Goal: Communication & Community: Answer question/provide support

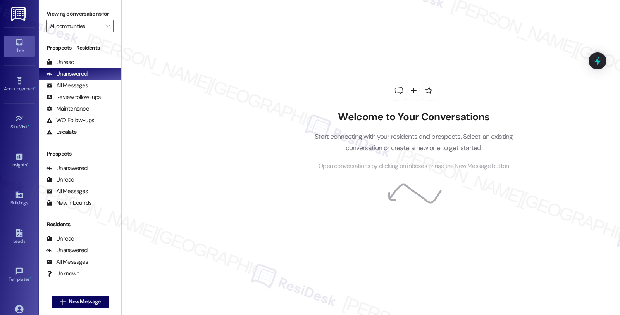
scroll to position [905, 0]
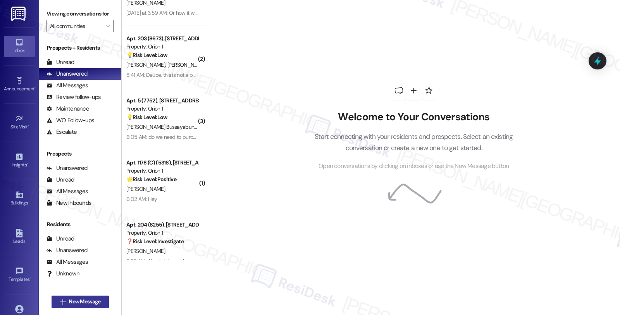
click at [87, 303] on span "New Message" at bounding box center [85, 301] width 32 height 8
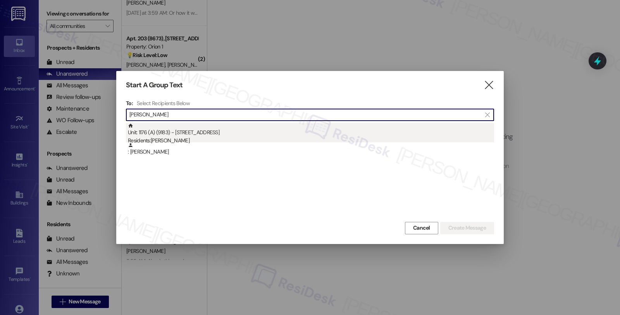
type input "[PERSON_NAME]"
click at [268, 136] on div "Unit: 1176 (A) (9183) - 1180 W 37th Pl Residents: Bryton Snyder" at bounding box center [311, 134] width 366 height 22
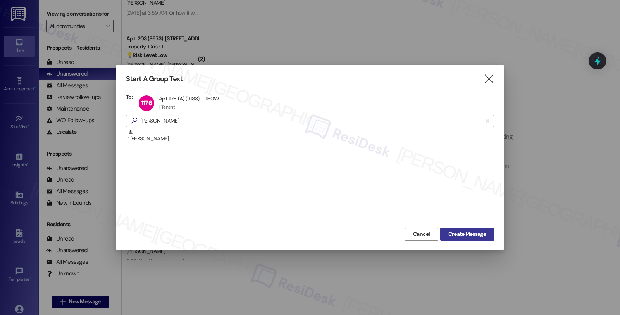
click at [458, 235] on span "Create Message" at bounding box center [468, 234] width 38 height 8
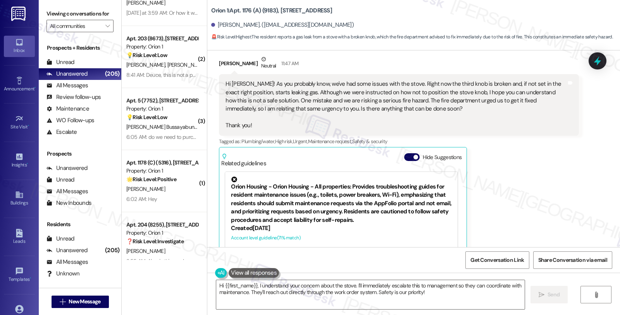
scroll to position [211, 0]
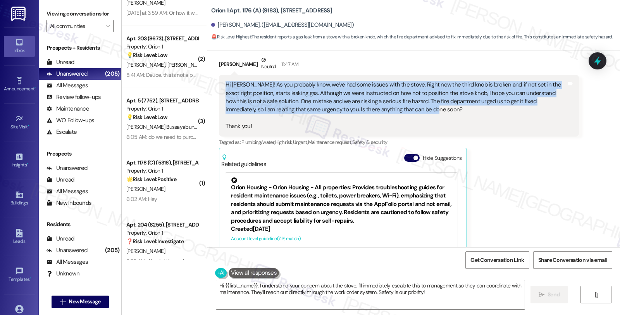
drag, startPoint x: 383, startPoint y: 109, endPoint x: 211, endPoint y: 88, distance: 173.0
click at [213, 88] on div "Received via SMS Bryton Snyder Neutral 11:47 AM Hi Sarah! As you probably know,…" at bounding box center [398, 176] width 371 height 252
copy div "Hi [PERSON_NAME]! As you probably know, we've had some issues with the stove. R…"
click at [253, 285] on textarea "Hi {{first_name}}, I understand your concern about the stove. I'll immediately …" at bounding box center [370, 294] width 309 height 29
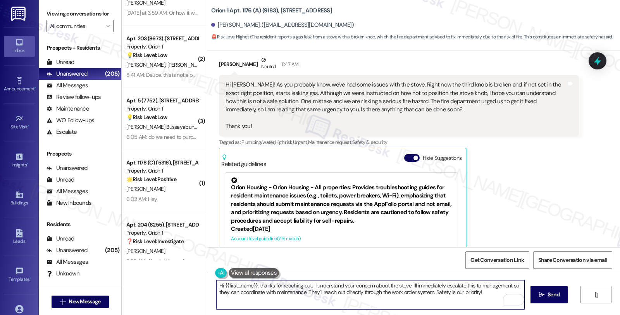
click at [307, 284] on textarea "Hi {{first_name}}, thanks for reaching out. I understand your concern about the…" at bounding box center [370, 294] width 309 height 29
drag, startPoint x: 405, startPoint y: 286, endPoint x: 537, endPoint y: 330, distance: 138.9
click at [537, 314] on html "Inbox Go to Inbox Announcement • Send A Text Announcement Site Visit • Go to Si…" at bounding box center [310, 157] width 620 height 315
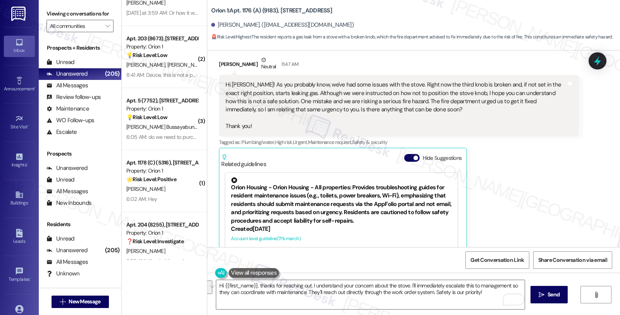
click at [558, 185] on div "Bryton Snyder Neutral 11:47 AM Hi Sarah! As you probably know, we've had some i…" at bounding box center [399, 176] width 360 height 241
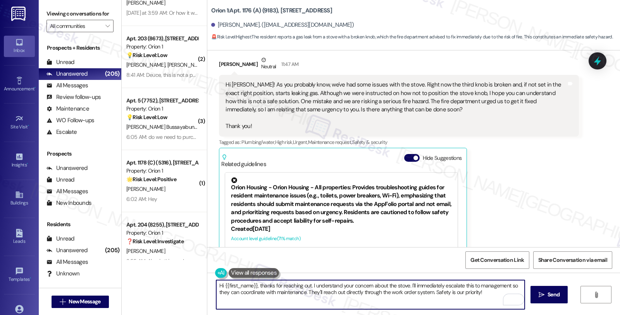
click at [410, 286] on textarea "Hi {{first_name}}, thanks for reaching out. I understand your concern about the…" at bounding box center [370, 294] width 309 height 29
drag, startPoint x: 406, startPoint y: 285, endPoint x: 494, endPoint y: 315, distance: 92.9
click at [494, 314] on html "Inbox Go to Inbox Announcement • Send A Text Announcement Site Visit • Go to Si…" at bounding box center [310, 157] width 620 height 315
click at [521, 285] on textarea "Hi {{first_name}}, thanks for reaching out. I understand your concern about the…" at bounding box center [370, 294] width 309 height 29
click at [277, 291] on textarea "Hi {{first_name}}, thanks for reaching out. I understand your concern about the…" at bounding box center [370, 294] width 309 height 29
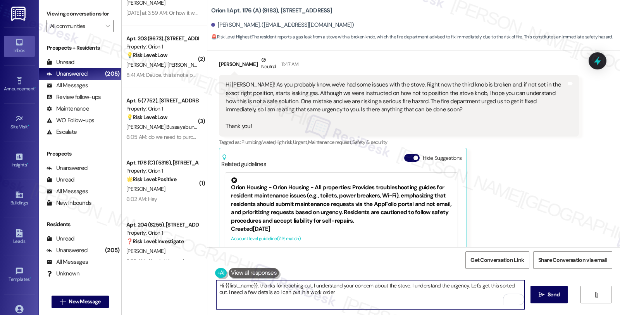
click at [277, 291] on textarea "Hi {{first_name}}, thanks for reaching out. I understand your concern about the…" at bounding box center [370, 294] width 309 height 29
click at [305, 292] on textarea "Hi {{first_name}}, thanks for reaching out. I understand your concern about the…" at bounding box center [370, 294] width 309 height 29
click at [349, 293] on textarea "Hi {{first_name}}, thanks for reaching out. I understand your concern about the…" at bounding box center [370, 294] width 309 height 29
paste textarea "Is the gas still actively leaking when the stove knob is in the “off” position,…"
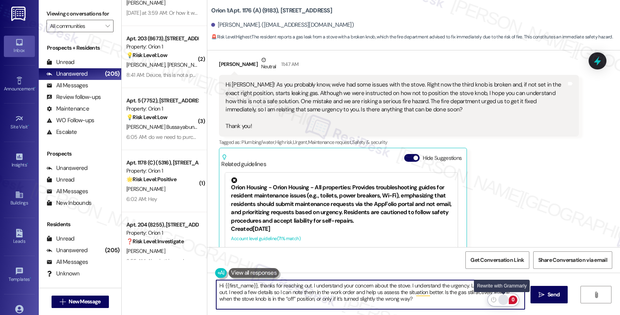
click at [504, 299] on div "Rewrite with Grammarly" at bounding box center [503, 299] width 9 height 9
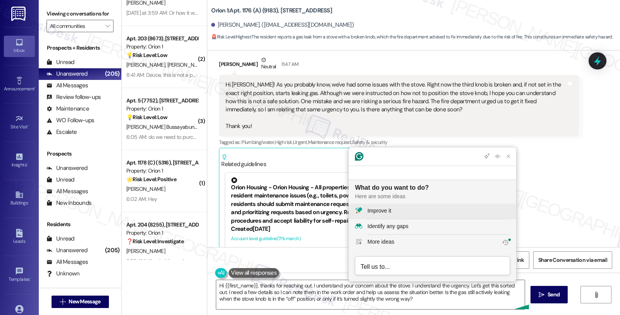
scroll to position [0, 0]
click at [384, 205] on button "Improve it" at bounding box center [432, 212] width 167 height 16
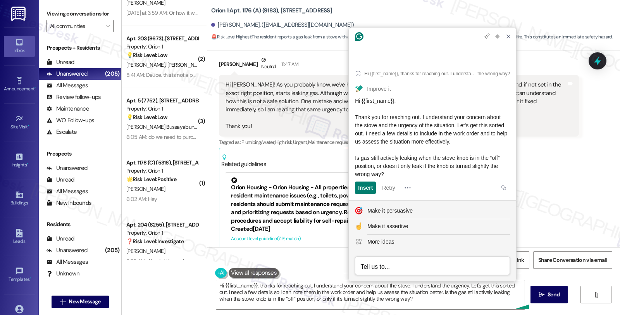
drag, startPoint x: 424, startPoint y: 175, endPoint x: 352, endPoint y: 102, distance: 102.8
click at [352, 102] on article "Hi {{first_name}}, thanks for reaching out. I understand your concern about the…" at bounding box center [432, 130] width 167 height 140
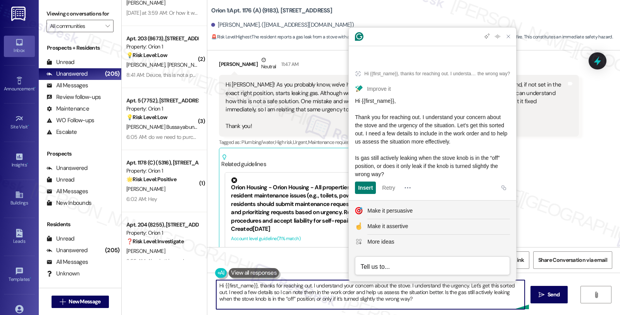
click at [268, 302] on textarea "Hi {{first_name}}, thanks for reaching out. I understand your concern about the…" at bounding box center [370, 294] width 309 height 29
paste textarea "Thank you for reaching out. I understand your concern about the stove and the u…"
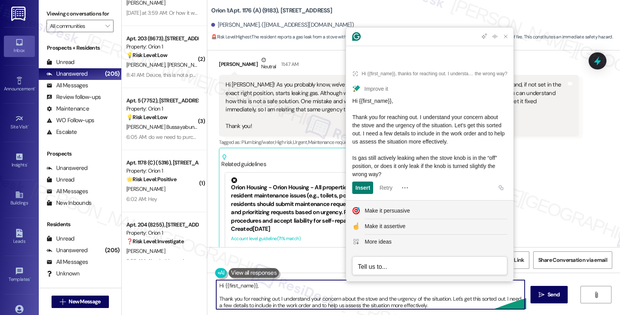
click at [276, 290] on textarea "Hi {{first_name}}, Thank you for reaching out. I understand your concern about …" at bounding box center [370, 294] width 309 height 29
click at [278, 284] on textarea "Hi {{first_name}}, Thank you for reaching out. I understand your concern about …" at bounding box center [370, 294] width 309 height 29
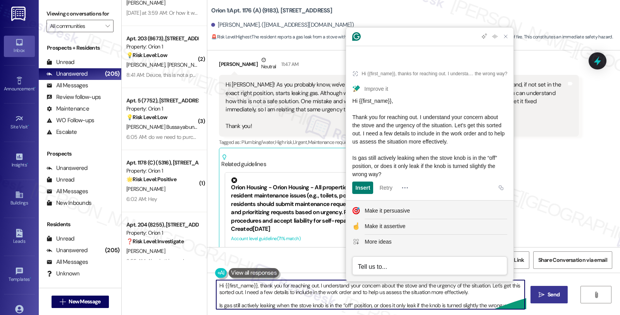
type textarea "Hi {{first_name}}, thank you for reaching out. I understand your concern about …"
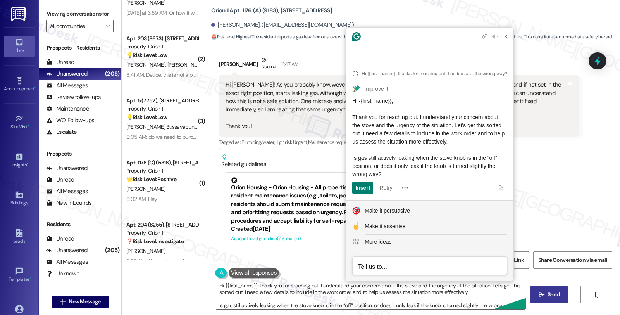
click at [551, 291] on span "Send" at bounding box center [554, 294] width 12 height 8
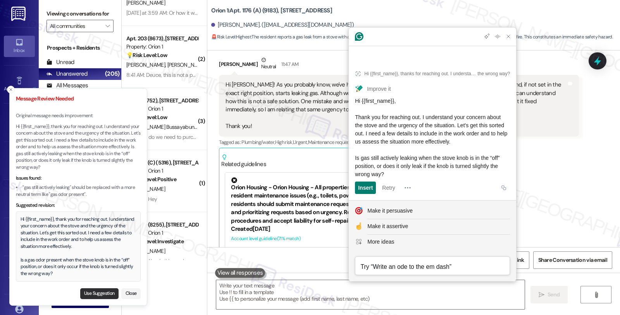
click at [95, 293] on button "Use Suggestion" at bounding box center [99, 293] width 38 height 11
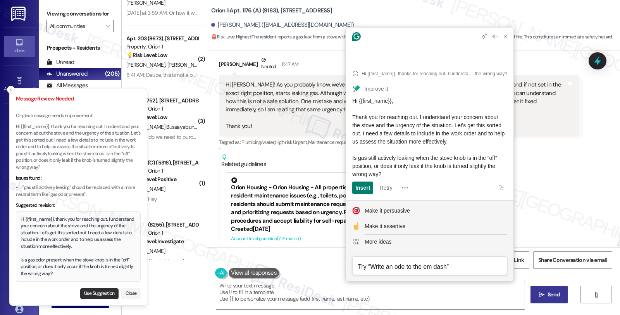
type textarea "Hi {{first_name}}, thank you for reaching out. I understand your concern about …"
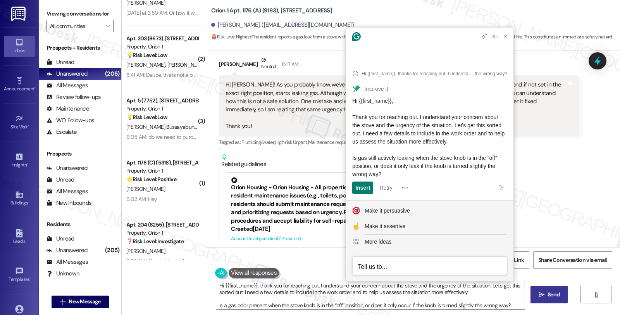
click at [553, 299] on span "Send" at bounding box center [554, 294] width 12 height 8
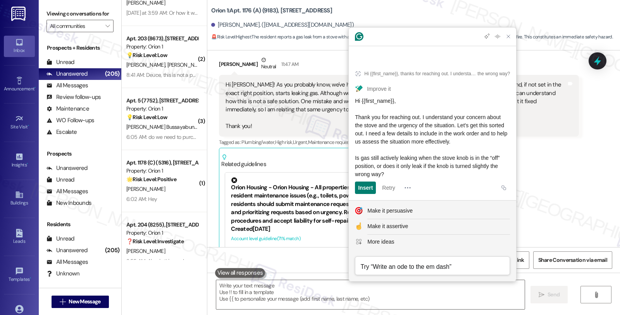
scroll to position [267, 0]
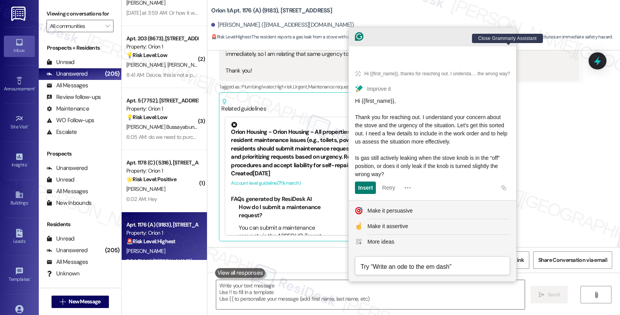
click at [507, 40] on icon "Close Grammarly Assistant" at bounding box center [509, 36] width 6 height 6
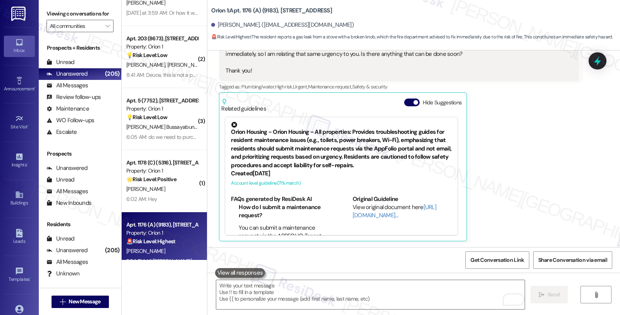
scroll to position [420, 0]
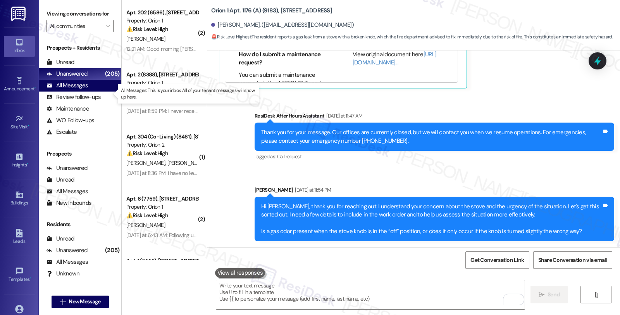
click at [81, 90] on div "All Messages" at bounding box center [67, 85] width 41 height 8
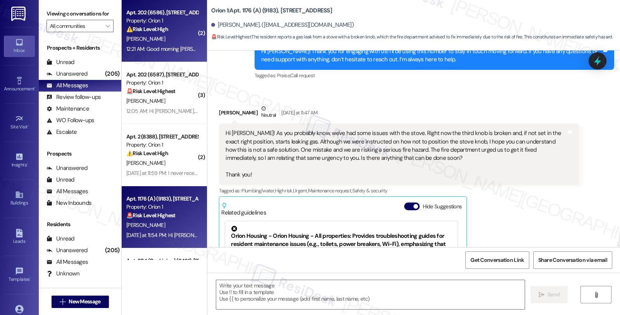
type textarea "Fetching suggested responses. Please feel free to read through the conversation…"
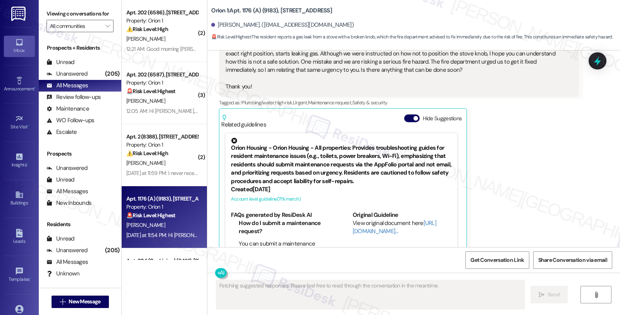
click at [183, 32] on div "⚠️ Risk Level: High The resident was locked out, but resolved the issue themsel…" at bounding box center [162, 29] width 72 height 8
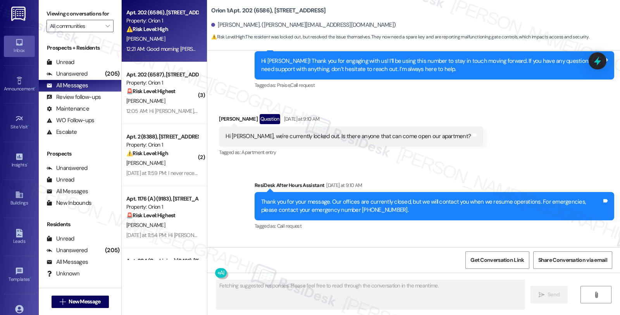
scroll to position [4258, 0]
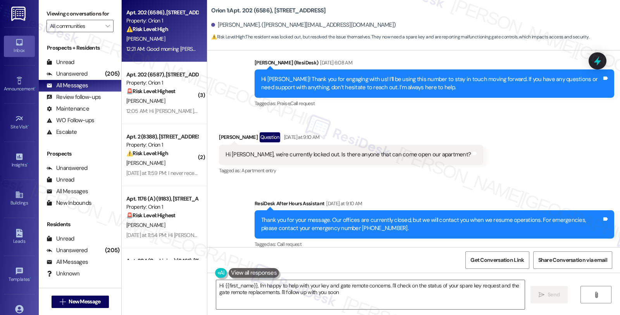
type textarea "Hi {{first_name}}, I'm happy to help with your key and gate remote concerns. I'…"
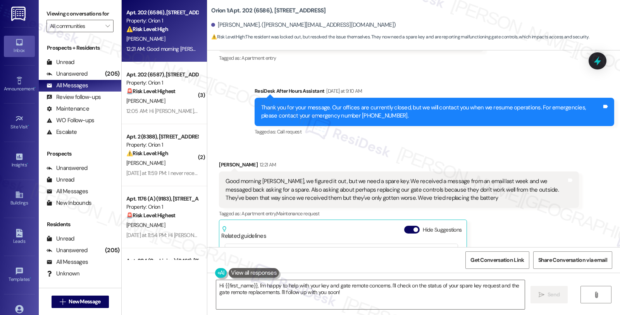
scroll to position [4387, 0]
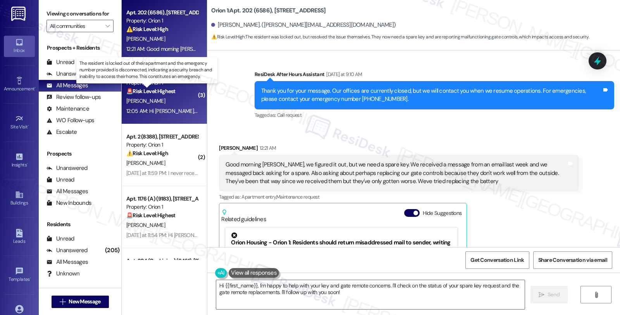
click at [168, 93] on strong "🚨 Risk Level: Highest" at bounding box center [150, 91] width 49 height 7
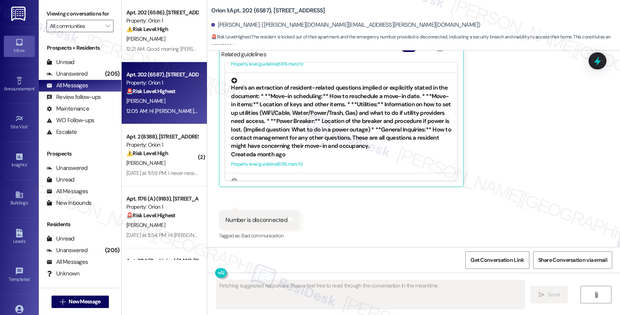
scroll to position [258, 0]
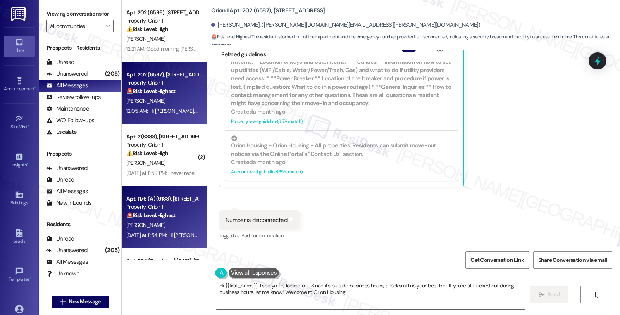
type textarea "Hi {{first_name}}, I see you're locked out. Since it's outside business hours, …"
click at [185, 205] on div "Property: Orion 1" at bounding box center [162, 207] width 72 height 8
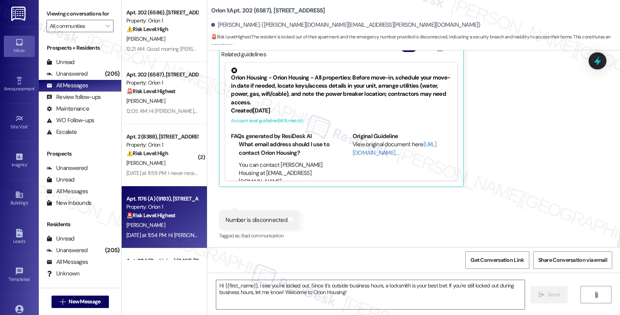
type textarea "Fetching suggested responses. Please feel free to read through the conversation…"
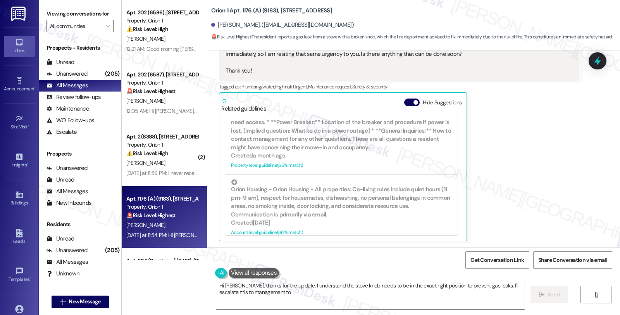
scroll to position [1039, 0]
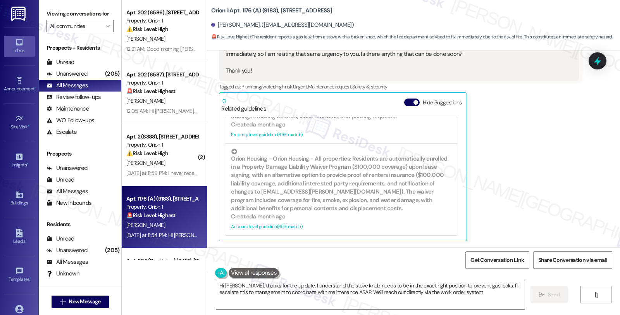
type textarea "Hi [PERSON_NAME], thanks for the update. I understand the stove knob needs to b…"
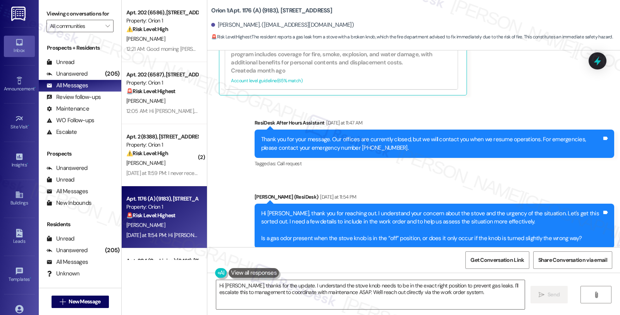
scroll to position [431, 0]
